Goal: Register for event/course

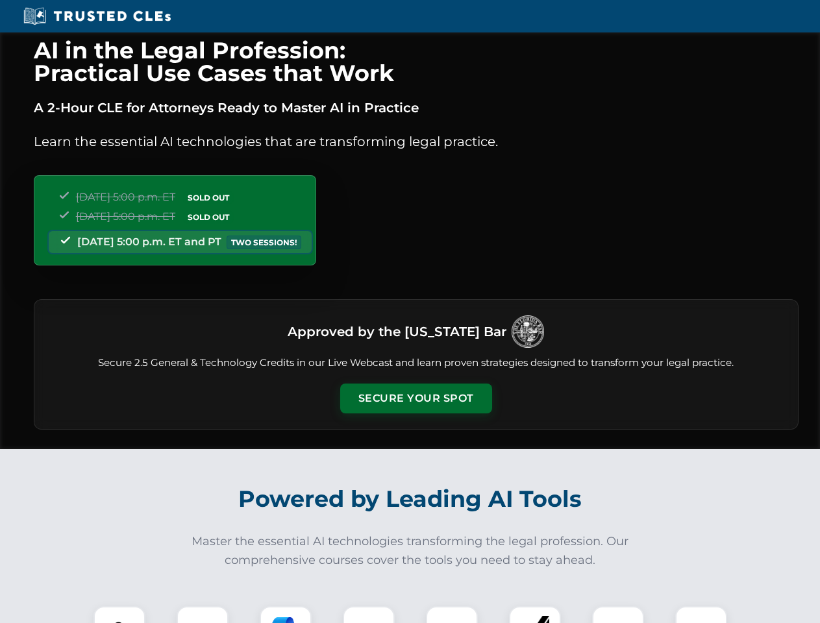
click at [416, 399] on button "Secure Your Spot" at bounding box center [416, 399] width 152 height 30
click at [119, 615] on img at bounding box center [120, 633] width 38 height 38
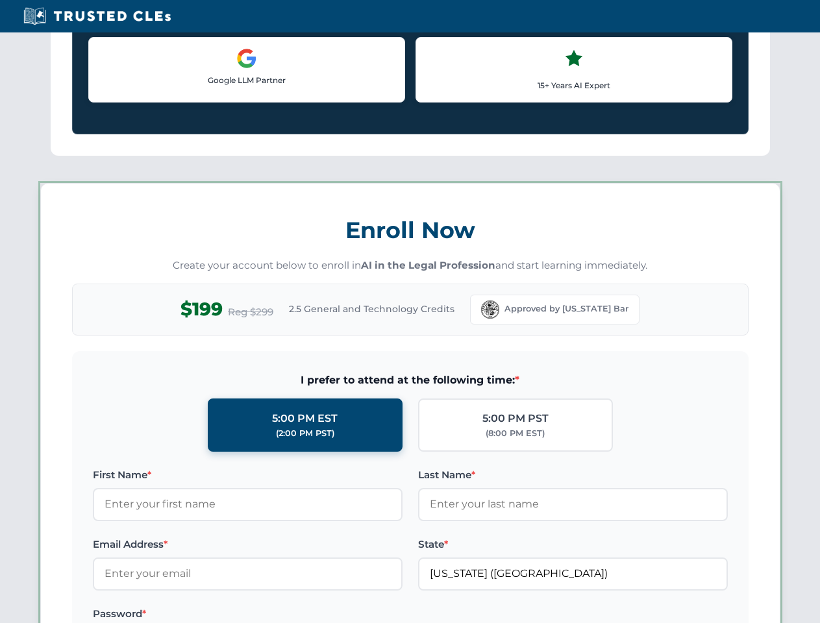
click at [286, 615] on label "Password *" at bounding box center [248, 614] width 310 height 16
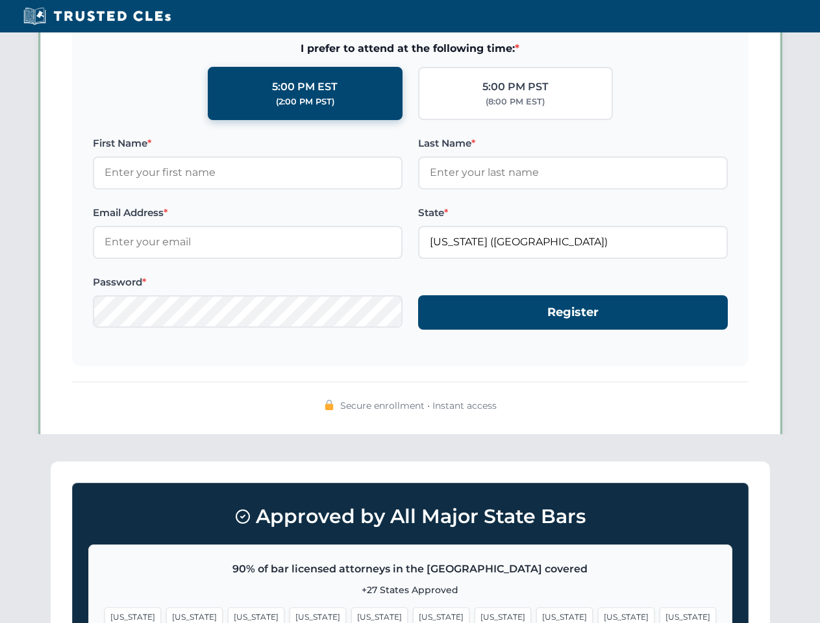
click at [598, 615] on span "[US_STATE]" at bounding box center [626, 617] width 56 height 19
